Goal: Task Accomplishment & Management: Use online tool/utility

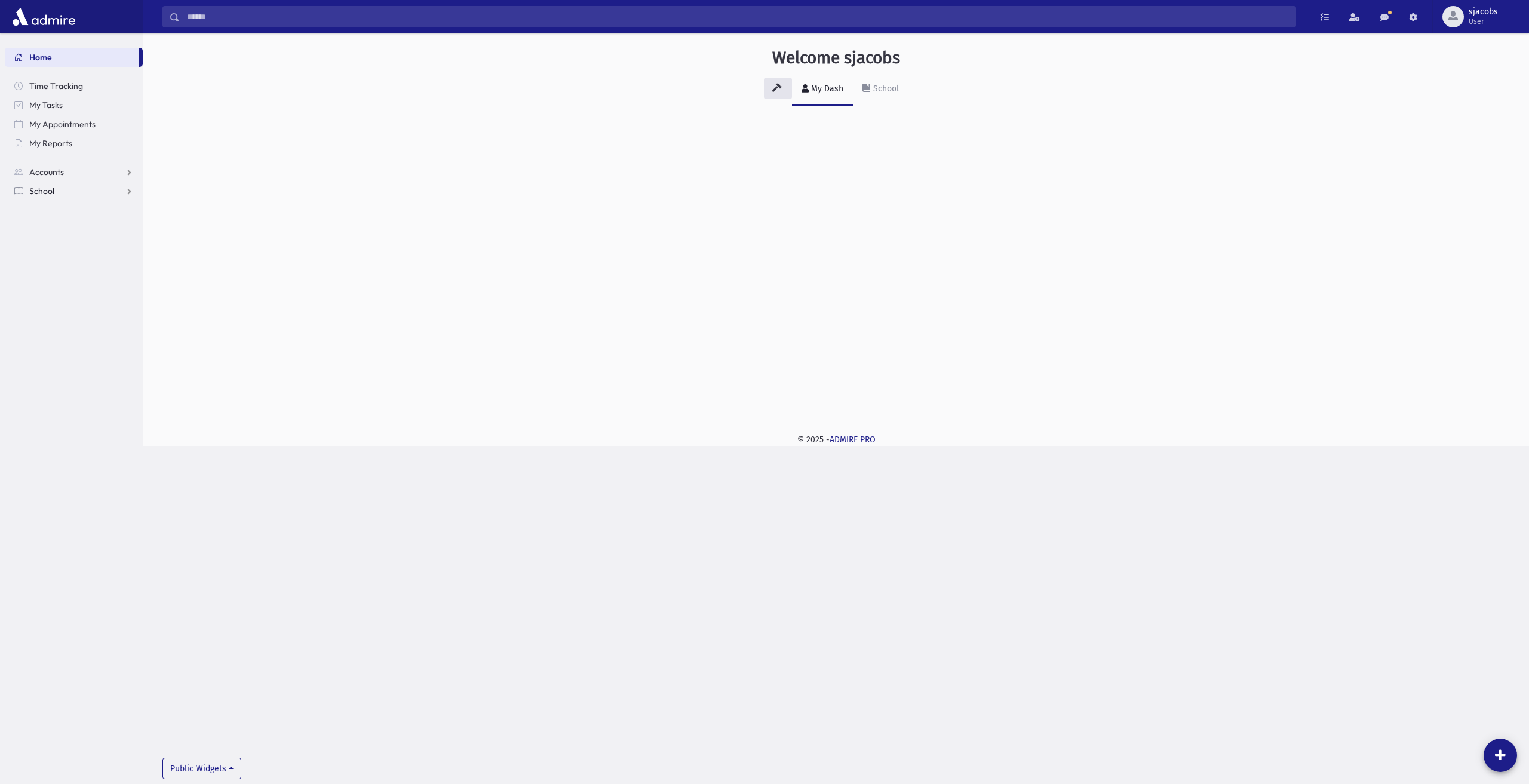
click at [46, 190] on span "School" at bounding box center [41, 190] width 25 height 10
click at [56, 223] on link "Attendance" at bounding box center [73, 229] width 138 height 19
click at [63, 243] on span "Entry" at bounding box center [55, 248] width 20 height 10
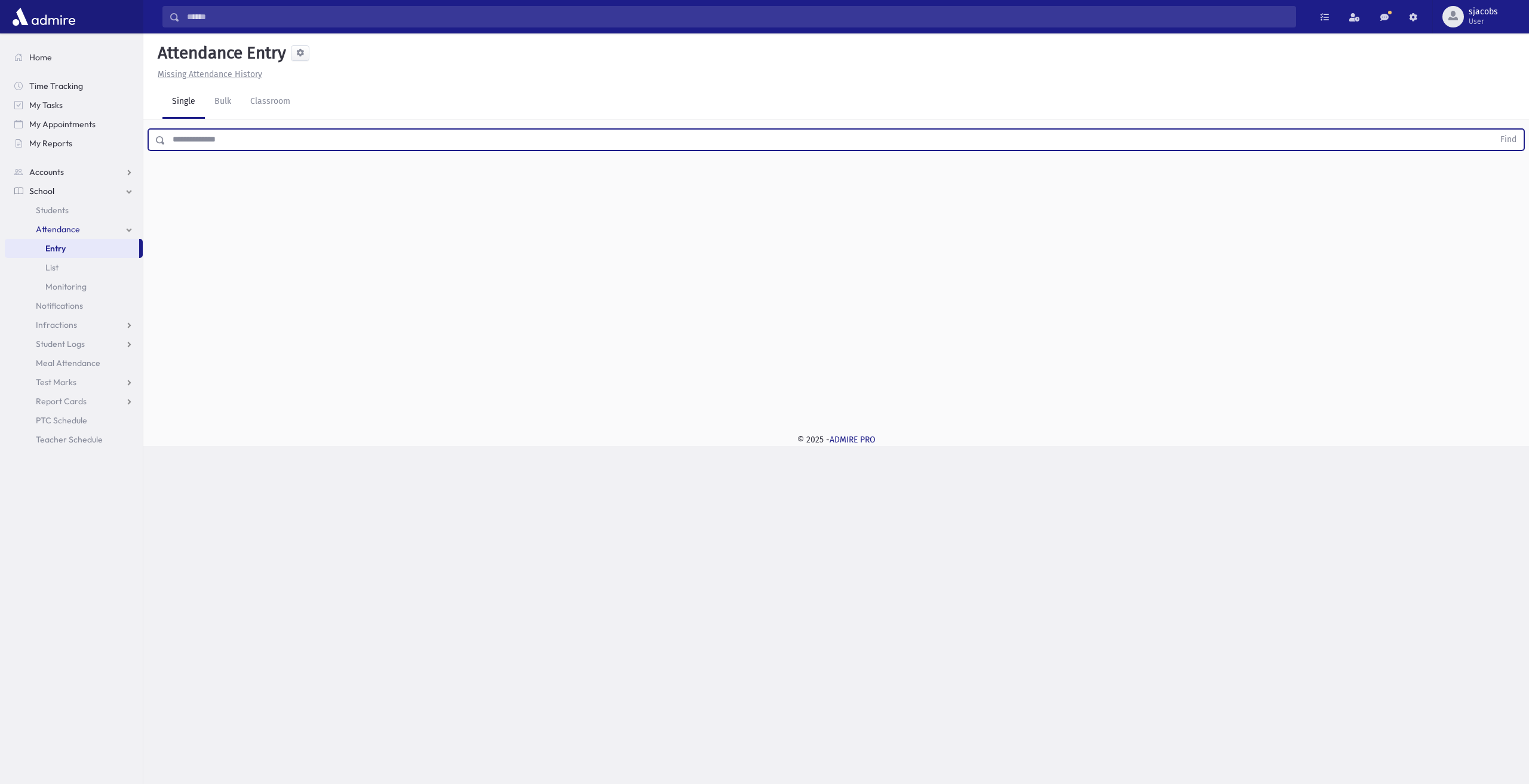
click at [421, 143] on input "text" at bounding box center [829, 139] width 1328 height 22
type input "******"
click at [1493, 130] on button "Find" at bounding box center [1508, 139] width 30 height 20
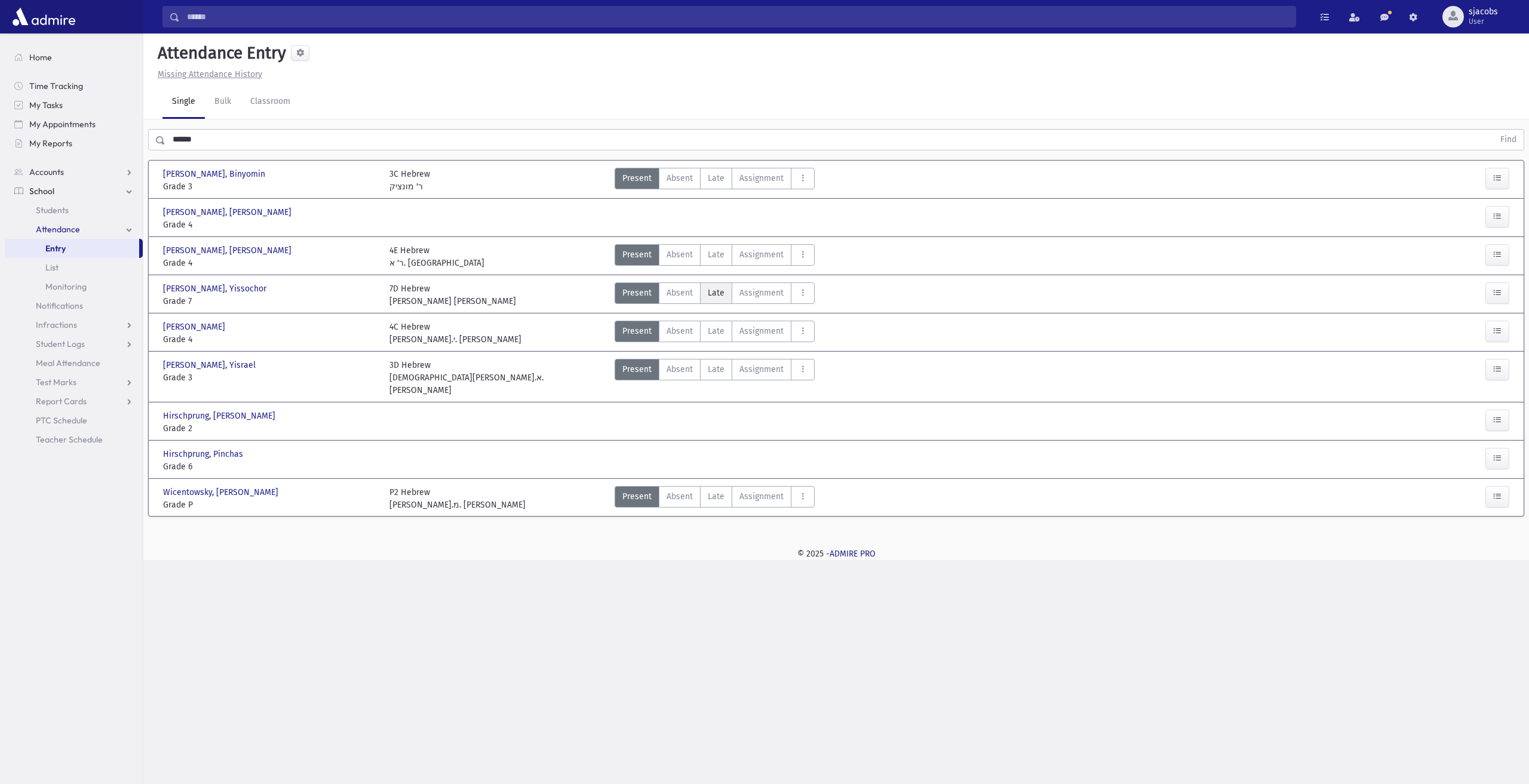
click at [720, 298] on label "Late Late" at bounding box center [715, 292] width 32 height 22
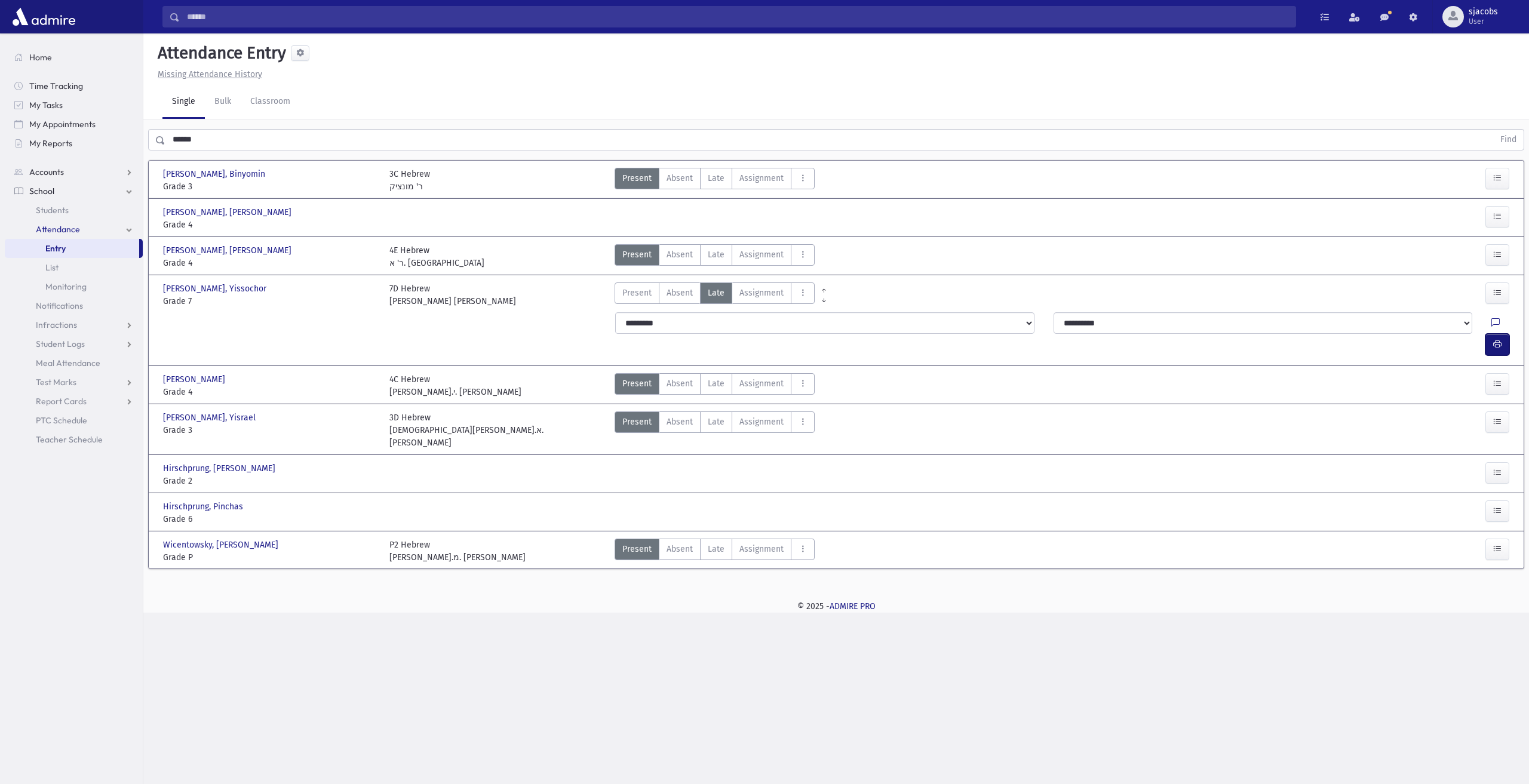
click at [1494, 334] on button "button" at bounding box center [1497, 344] width 24 height 22
